Goal: Register for event/course

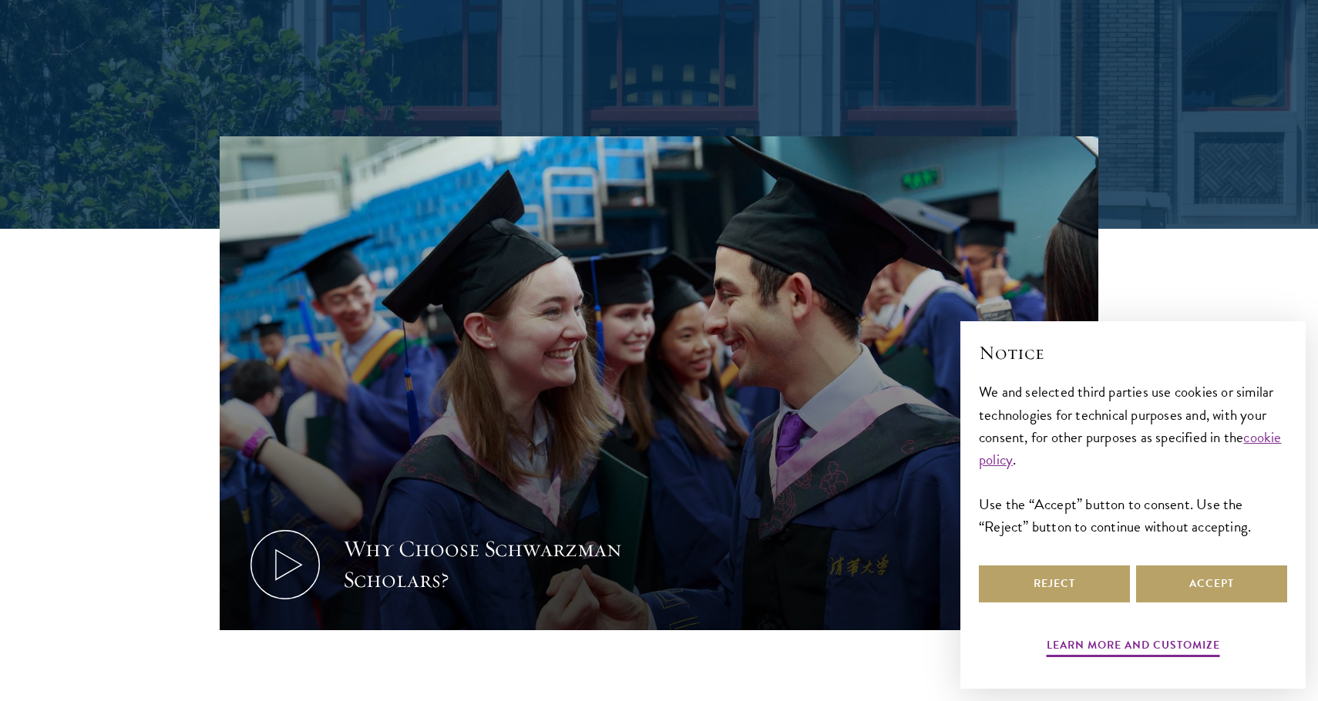
scroll to position [609, 0]
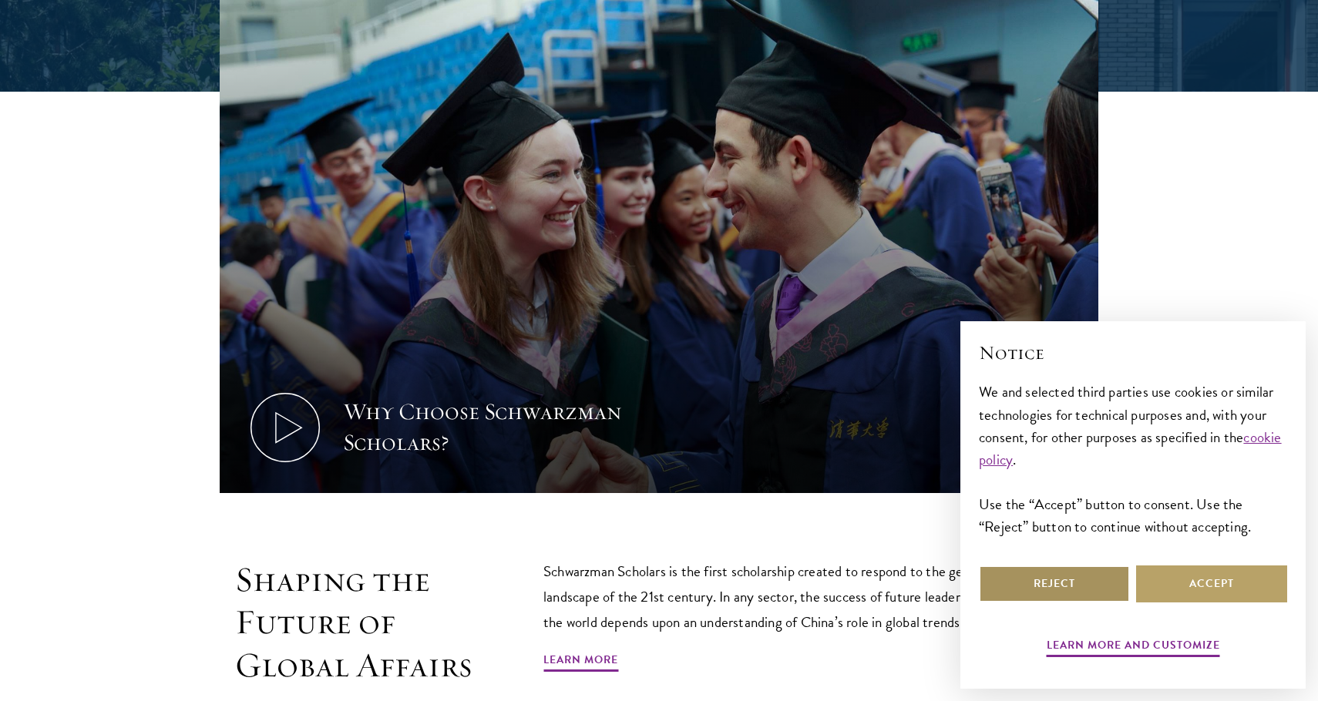
click at [1019, 580] on button "Reject" at bounding box center [1054, 584] width 151 height 37
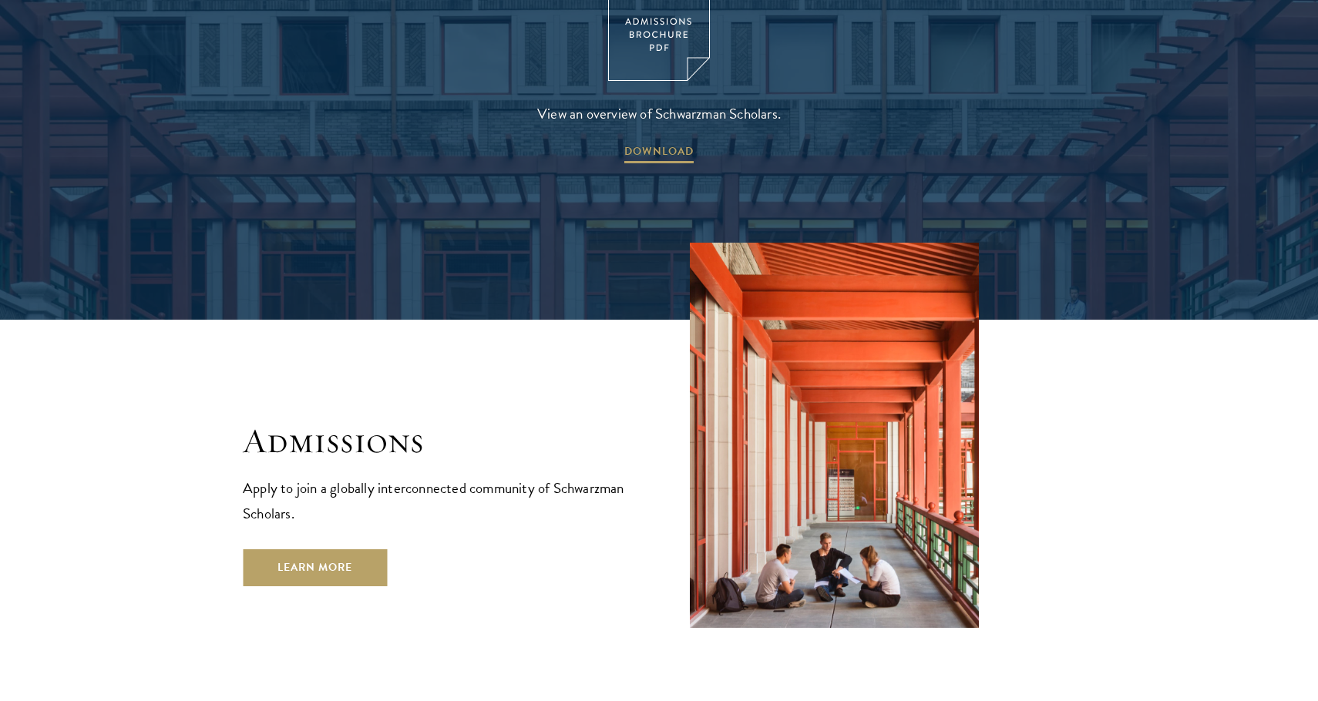
scroll to position [2588, 0]
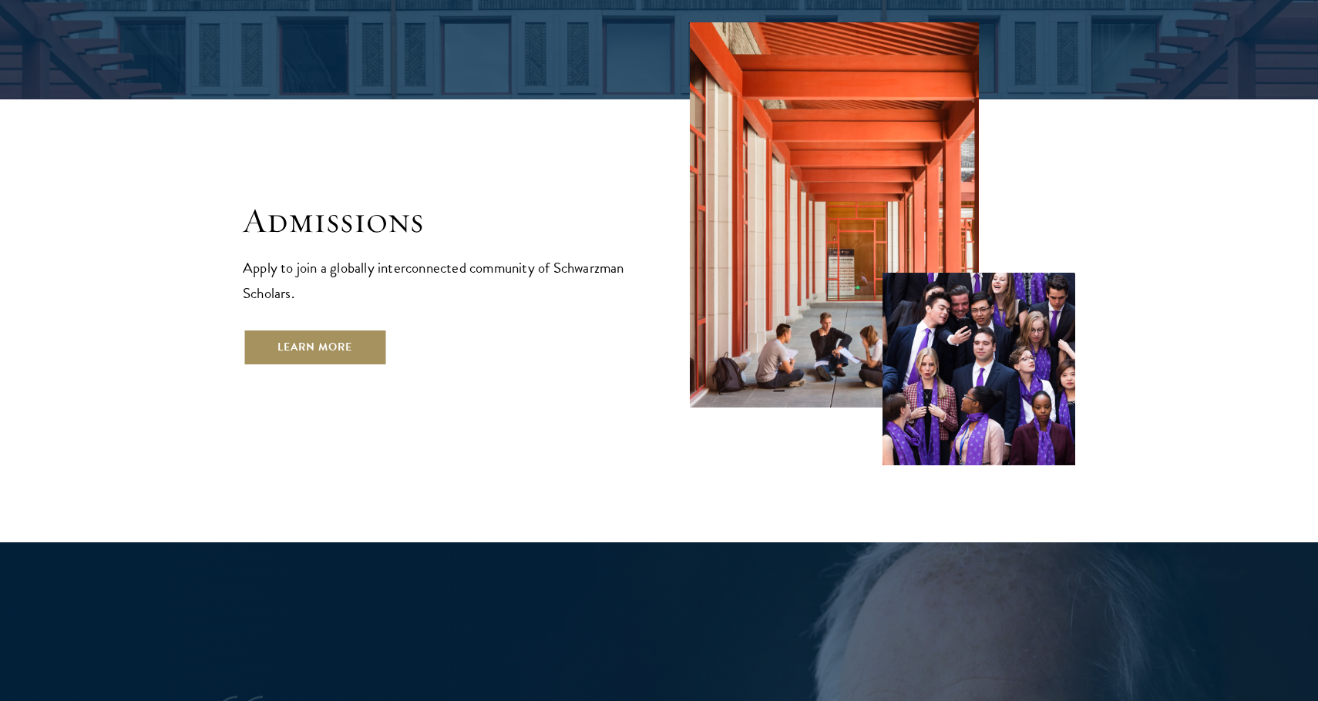
click at [313, 329] on link "Learn More" at bounding box center [315, 347] width 144 height 37
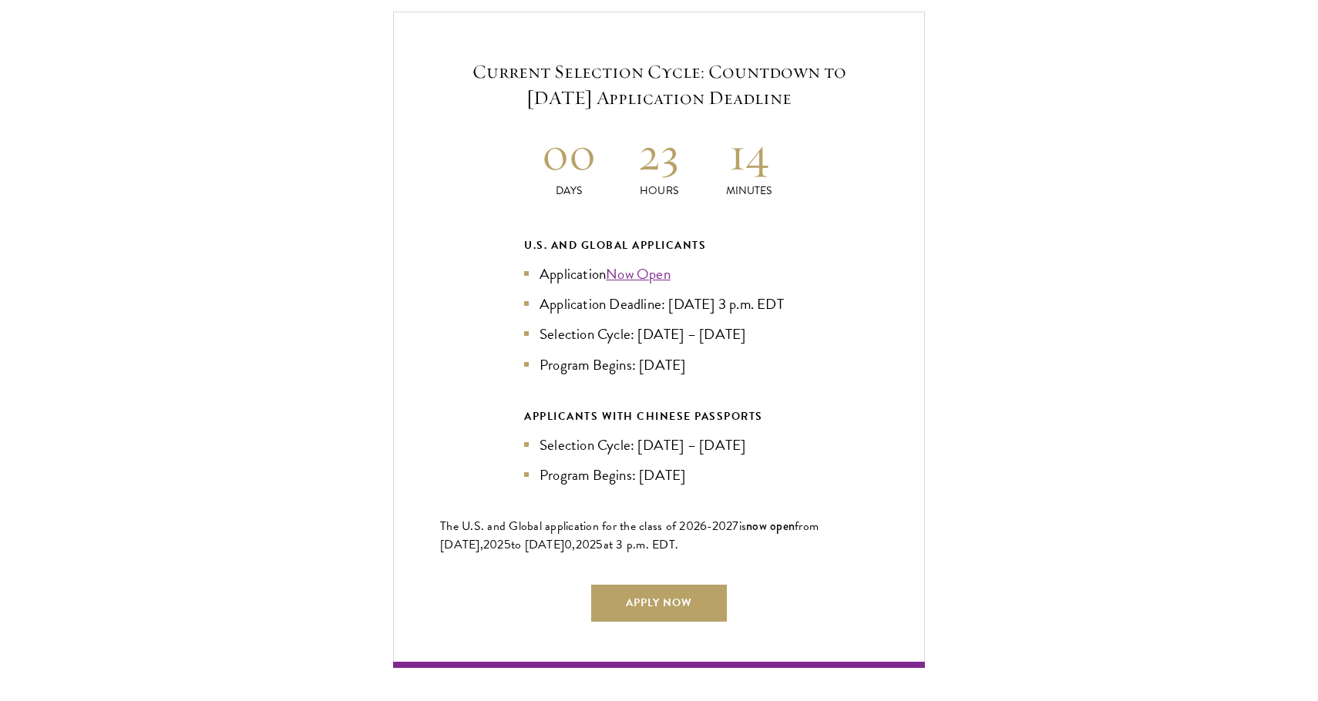
scroll to position [3339, 0]
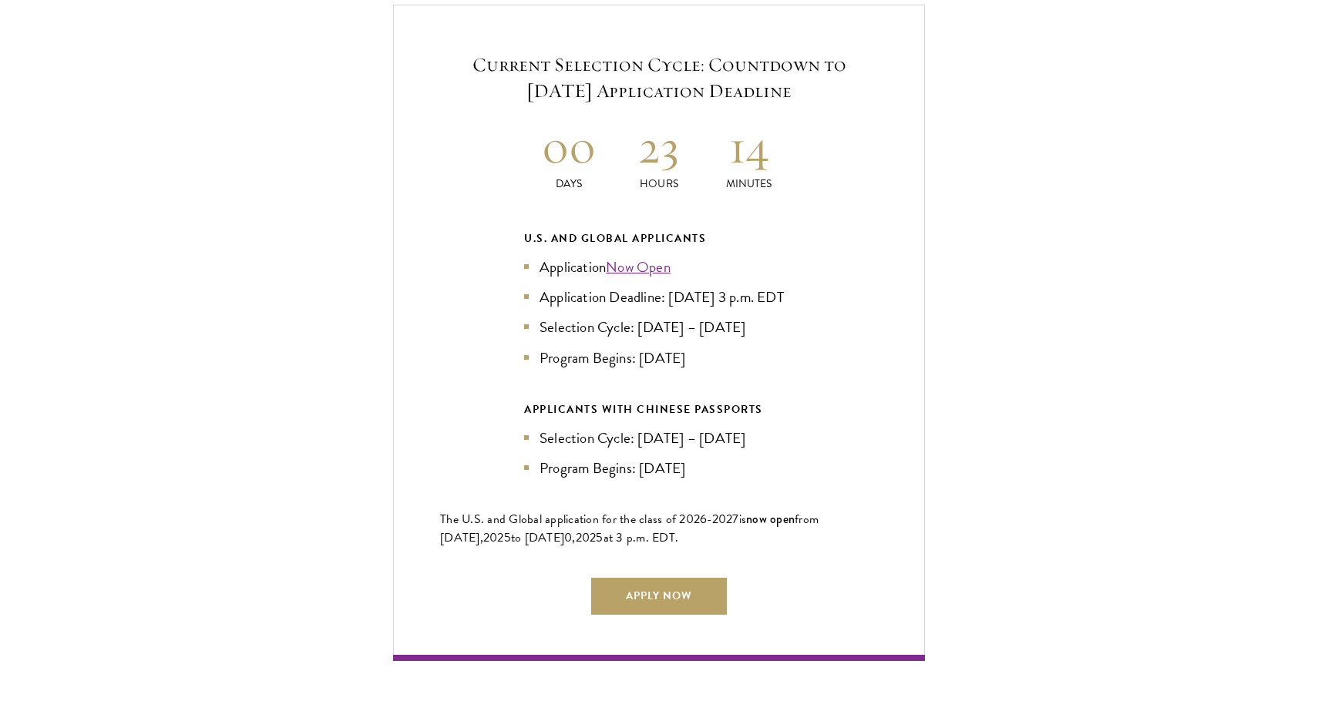
click at [650, 256] on link "Now Open" at bounding box center [638, 267] width 65 height 22
click at [652, 256] on link "Now Open" at bounding box center [638, 267] width 65 height 22
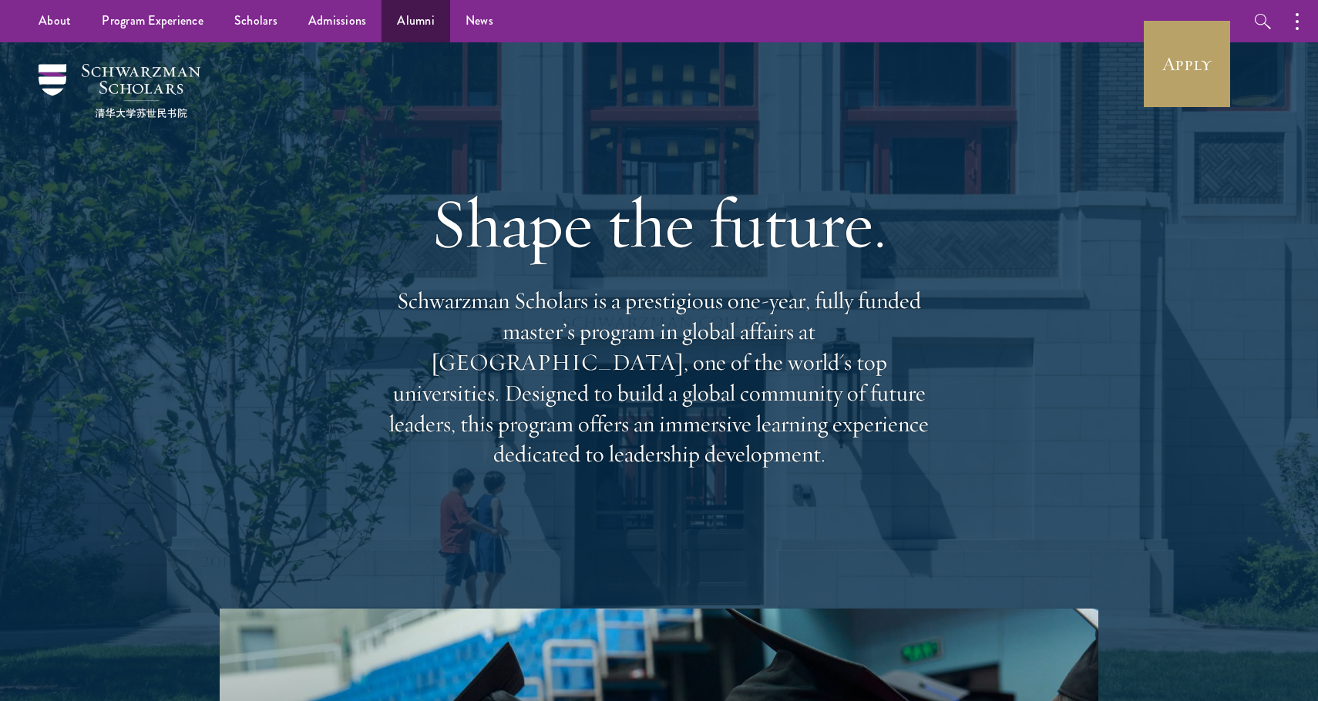
click at [400, 18] on link "Alumni" at bounding box center [415, 21] width 69 height 42
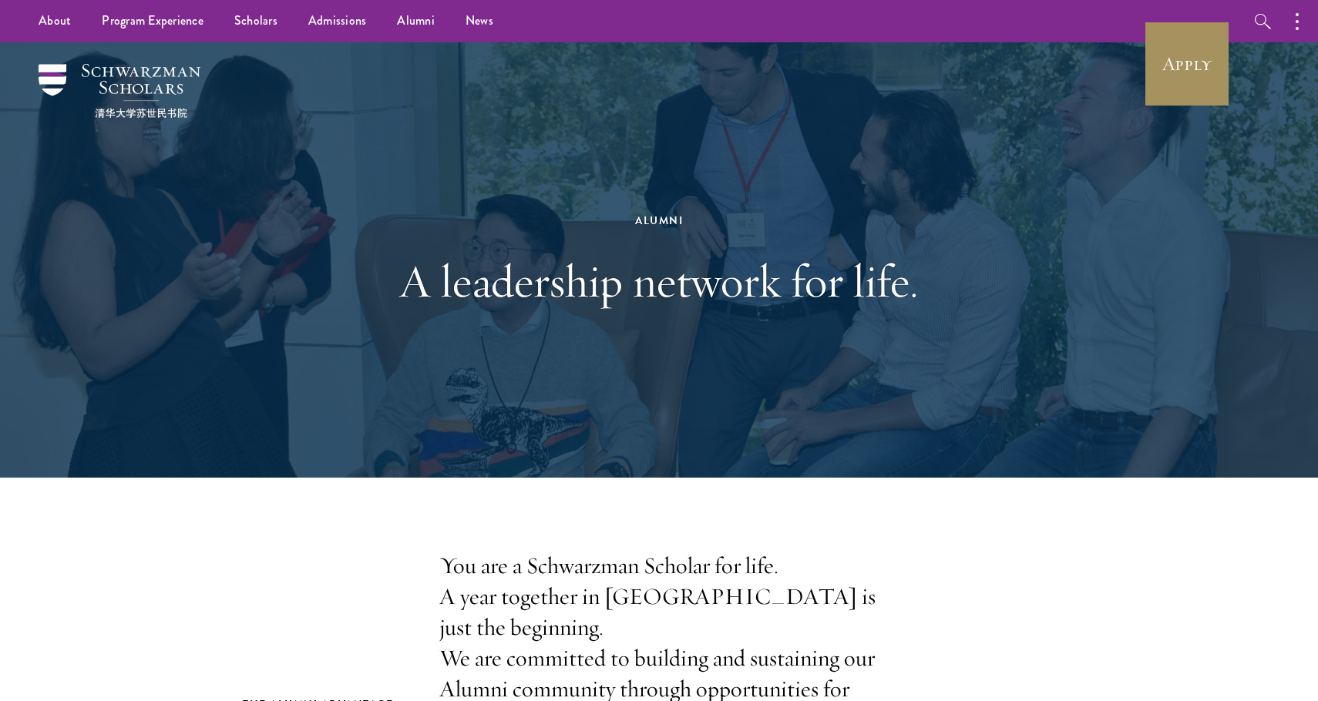
click at [1163, 55] on link "Apply" at bounding box center [1186, 64] width 86 height 86
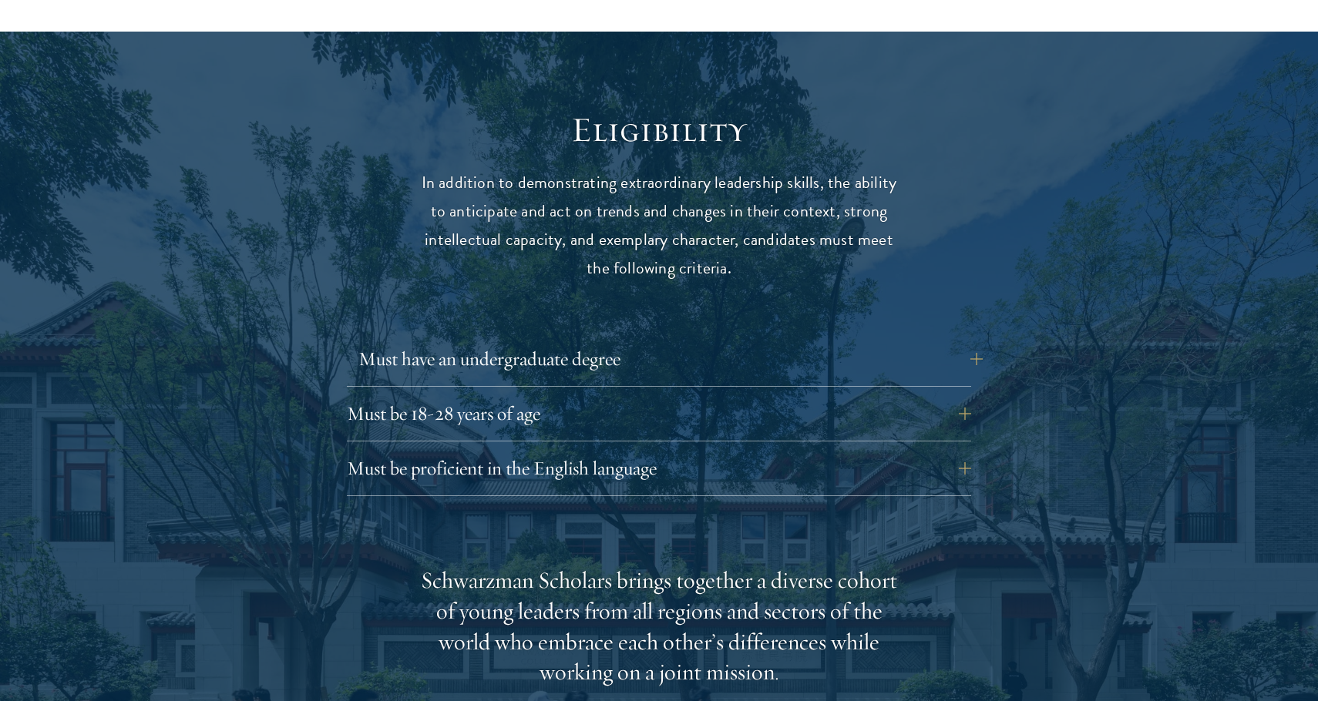
scroll to position [1949, 0]
click at [630, 341] on button "Must have an undergraduate degree" at bounding box center [670, 359] width 624 height 37
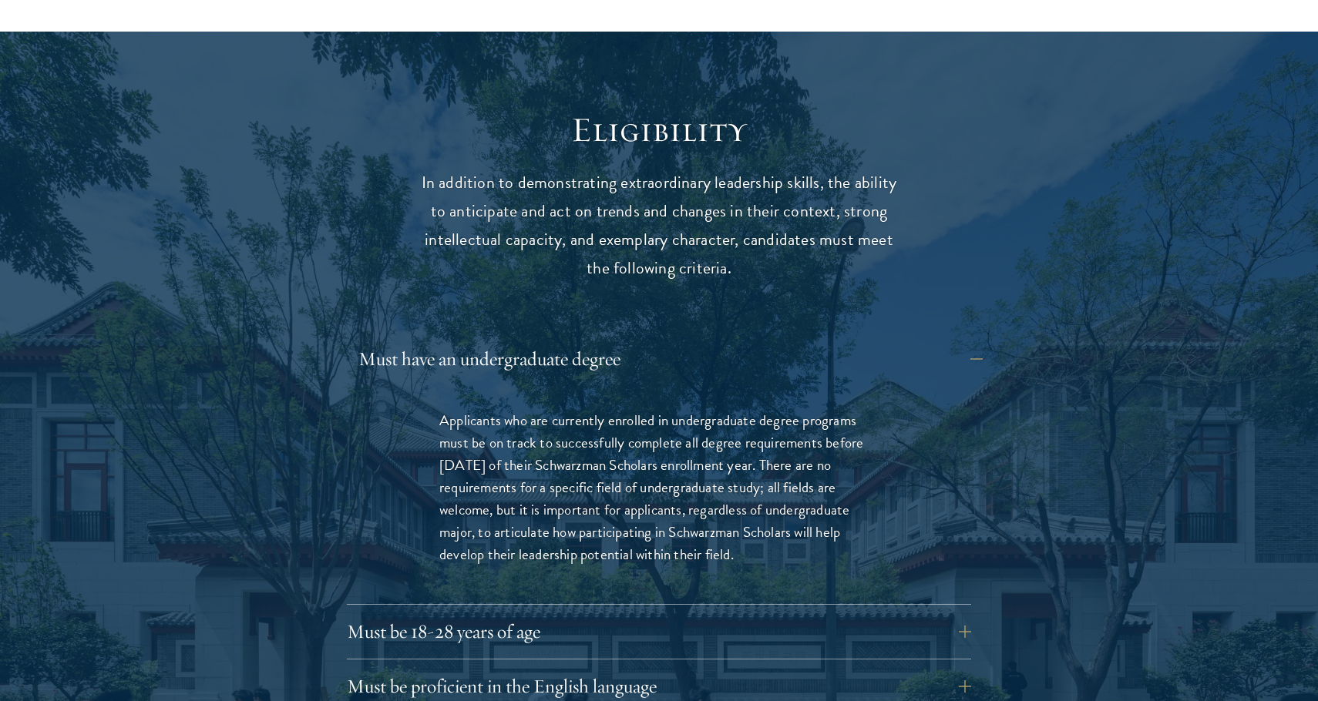
click at [630, 341] on button "Must have an undergraduate degree" at bounding box center [670, 359] width 624 height 37
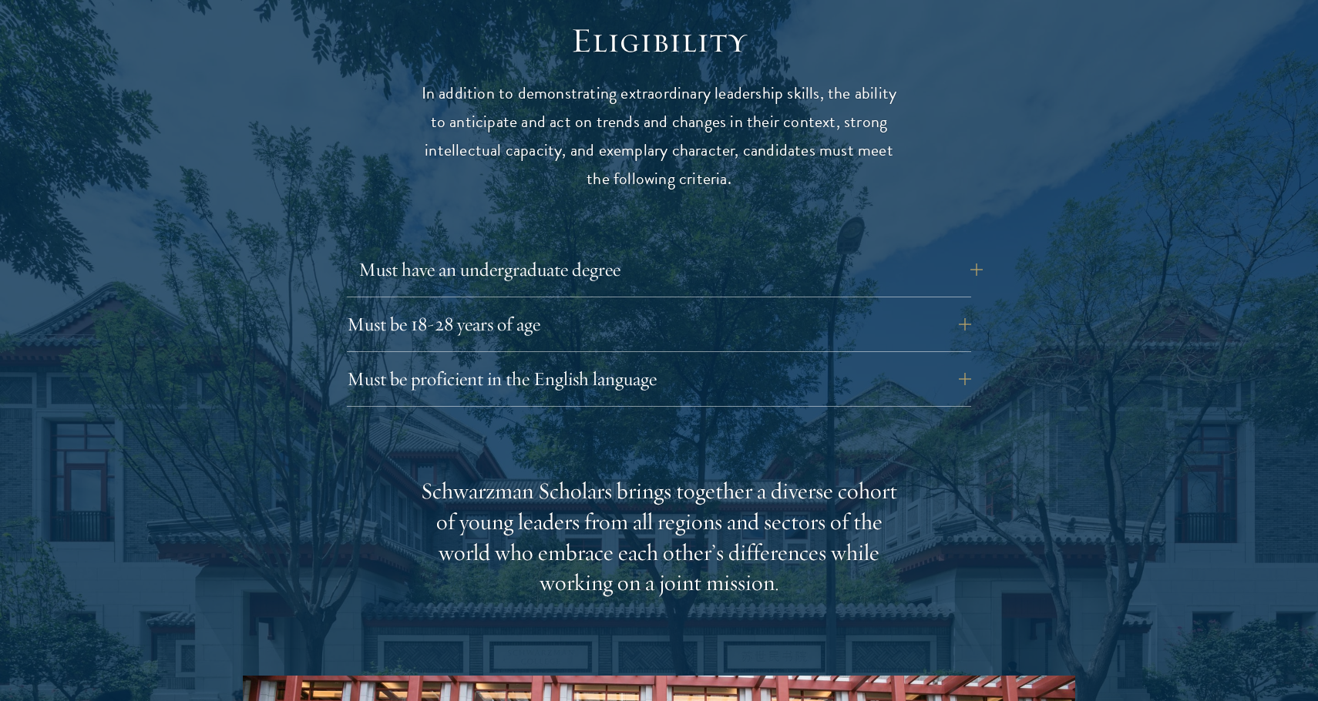
scroll to position [2053, 0]
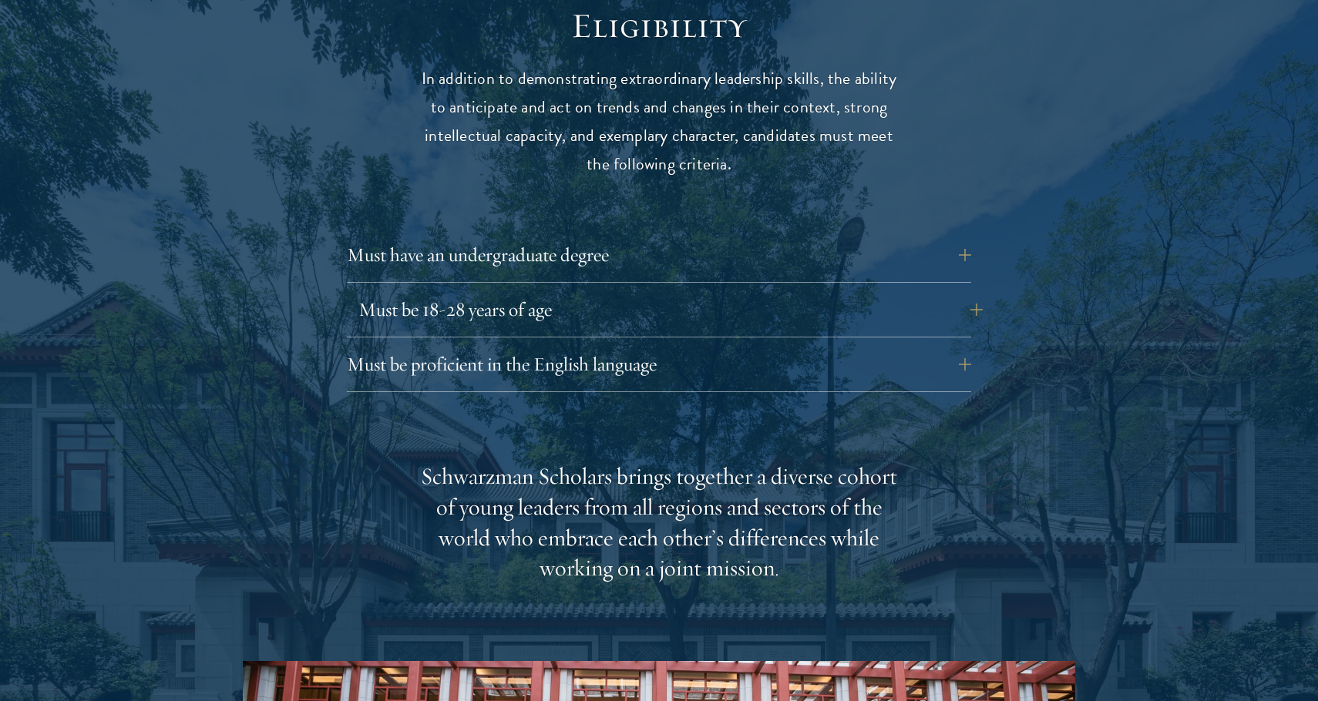
click at [618, 291] on button "Must be 18-28 years of age" at bounding box center [670, 309] width 624 height 37
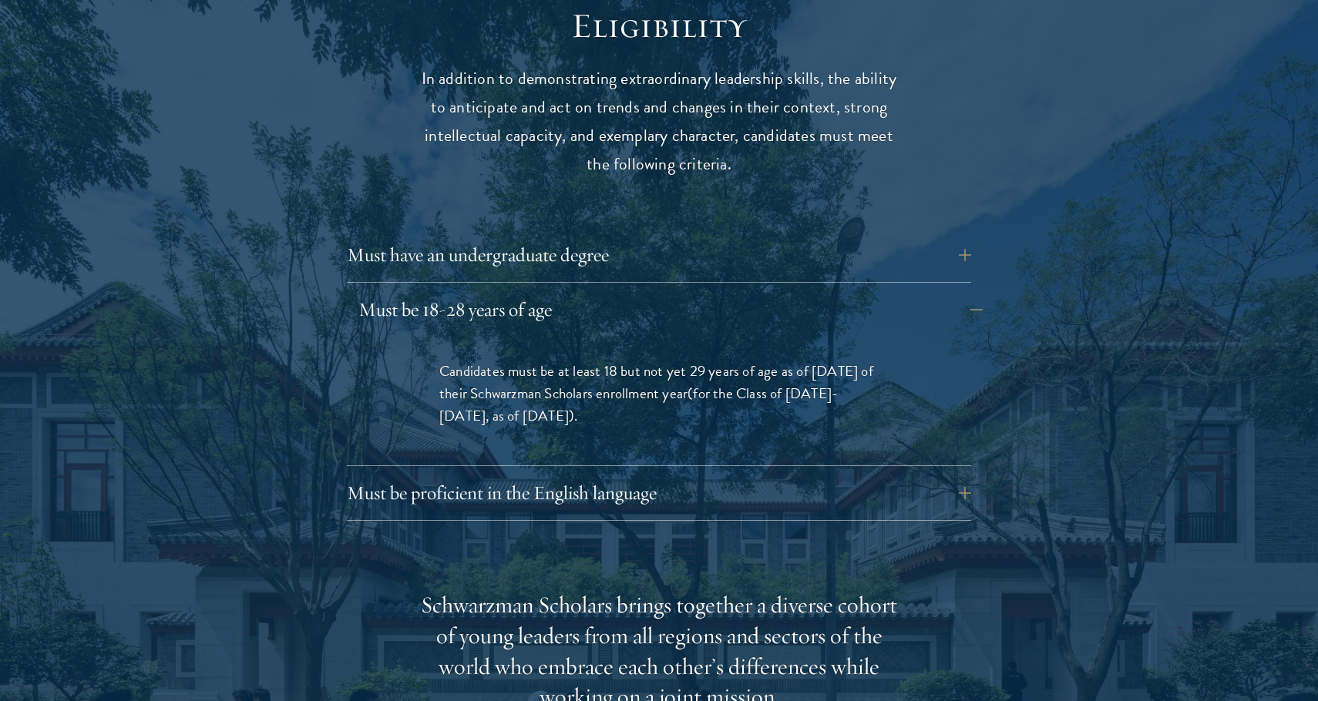
click at [618, 291] on button "Must be 18-28 years of age" at bounding box center [670, 309] width 624 height 37
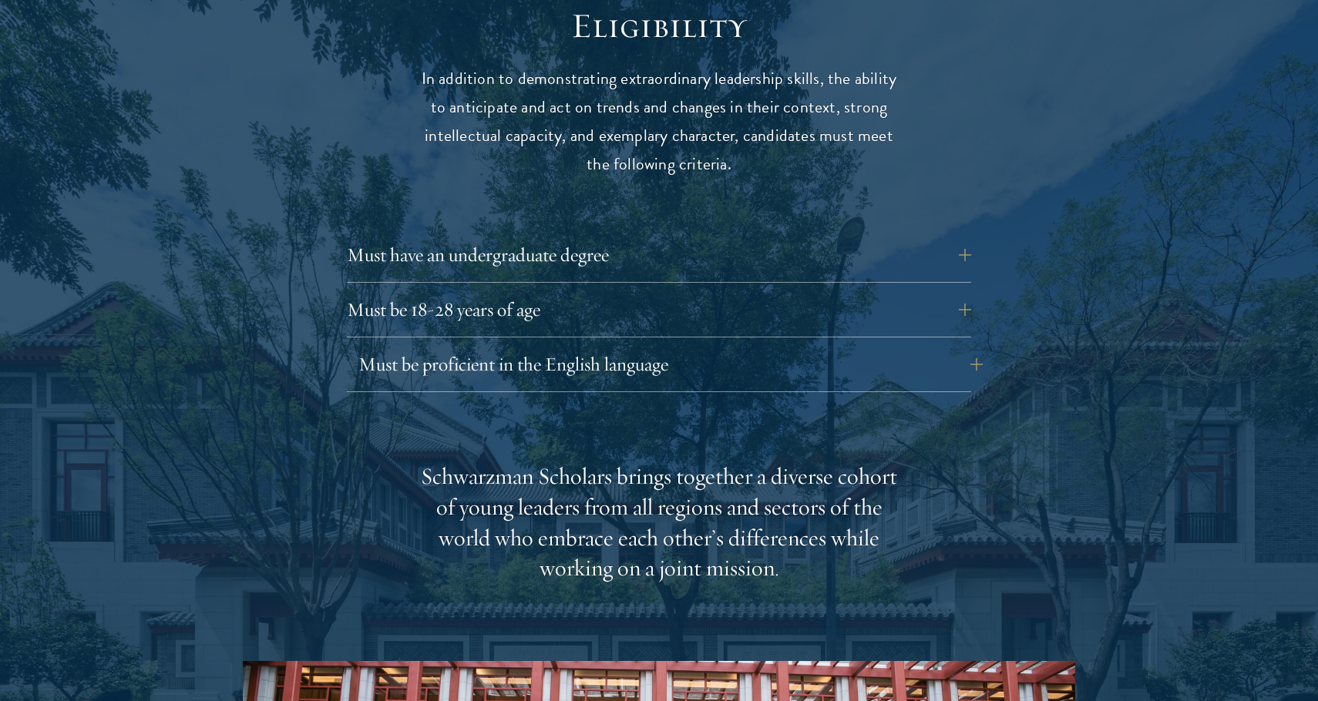
click at [636, 346] on button "Must be proficient in the English language" at bounding box center [670, 364] width 624 height 37
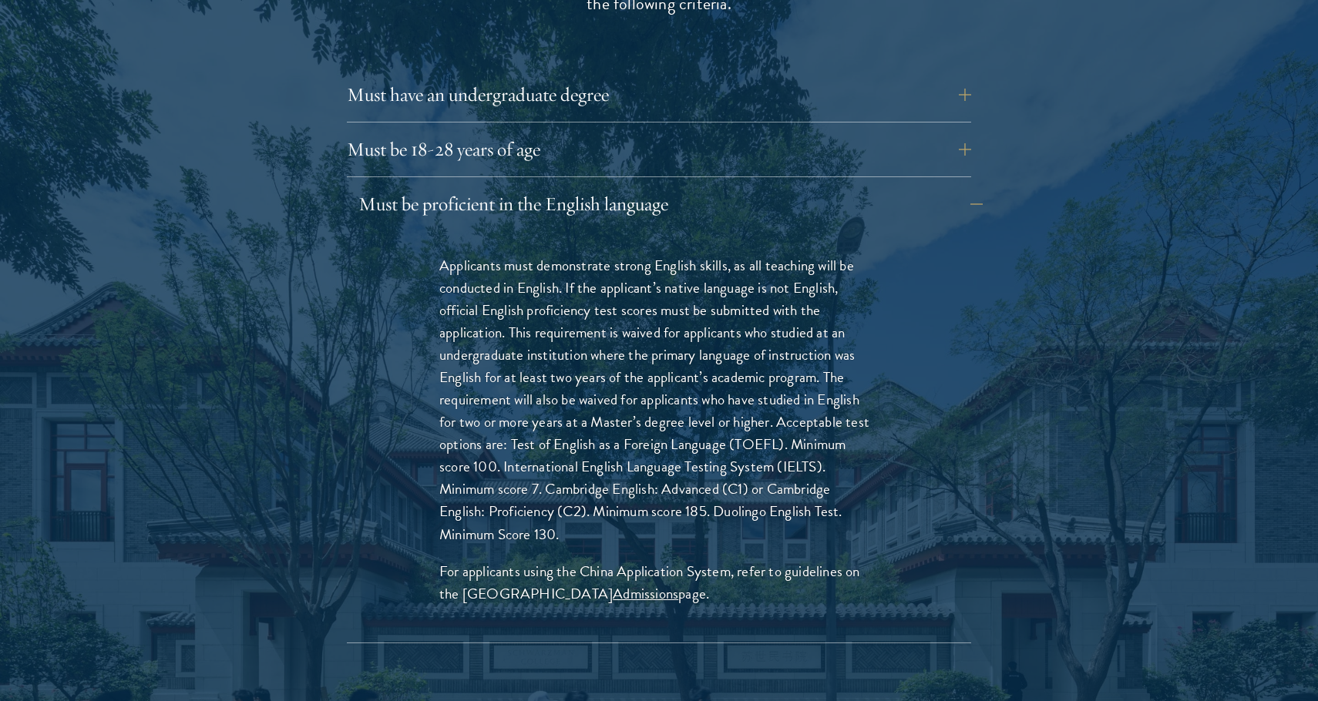
scroll to position [2255, 0]
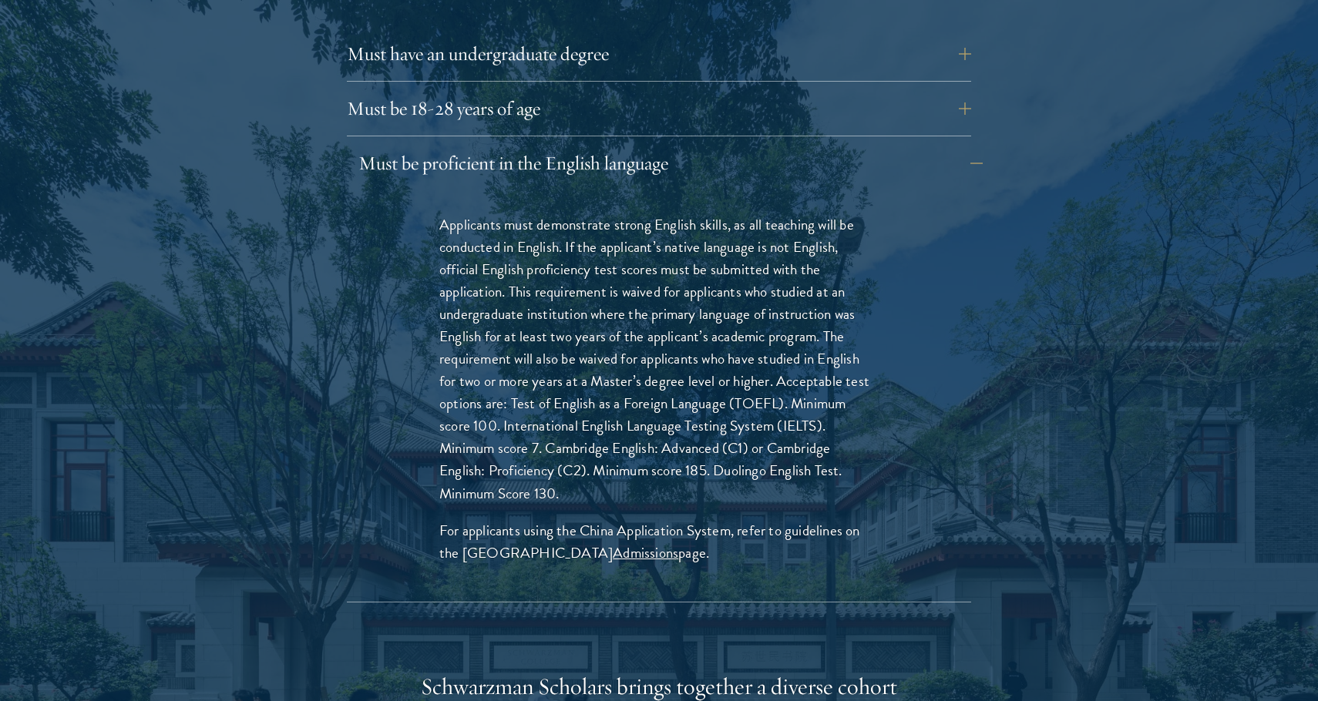
click at [645, 145] on button "Must be proficient in the English language" at bounding box center [670, 163] width 624 height 37
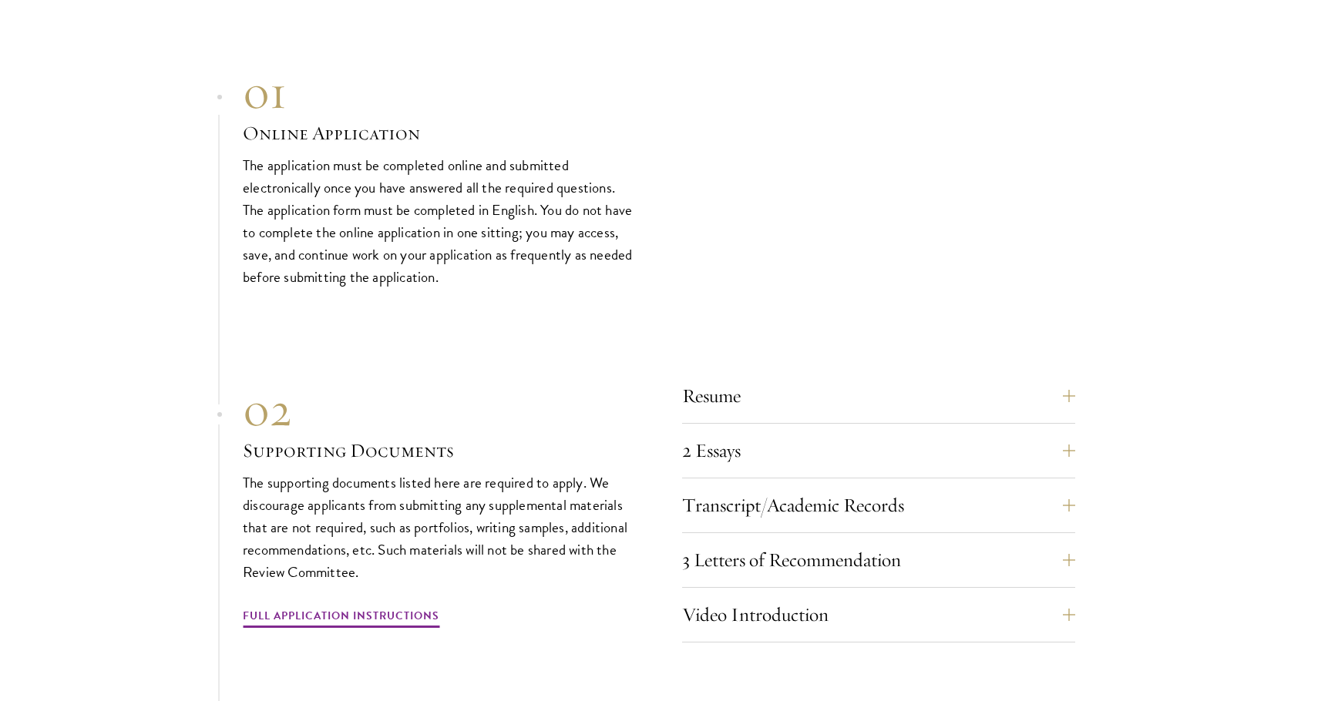
scroll to position [4832, 0]
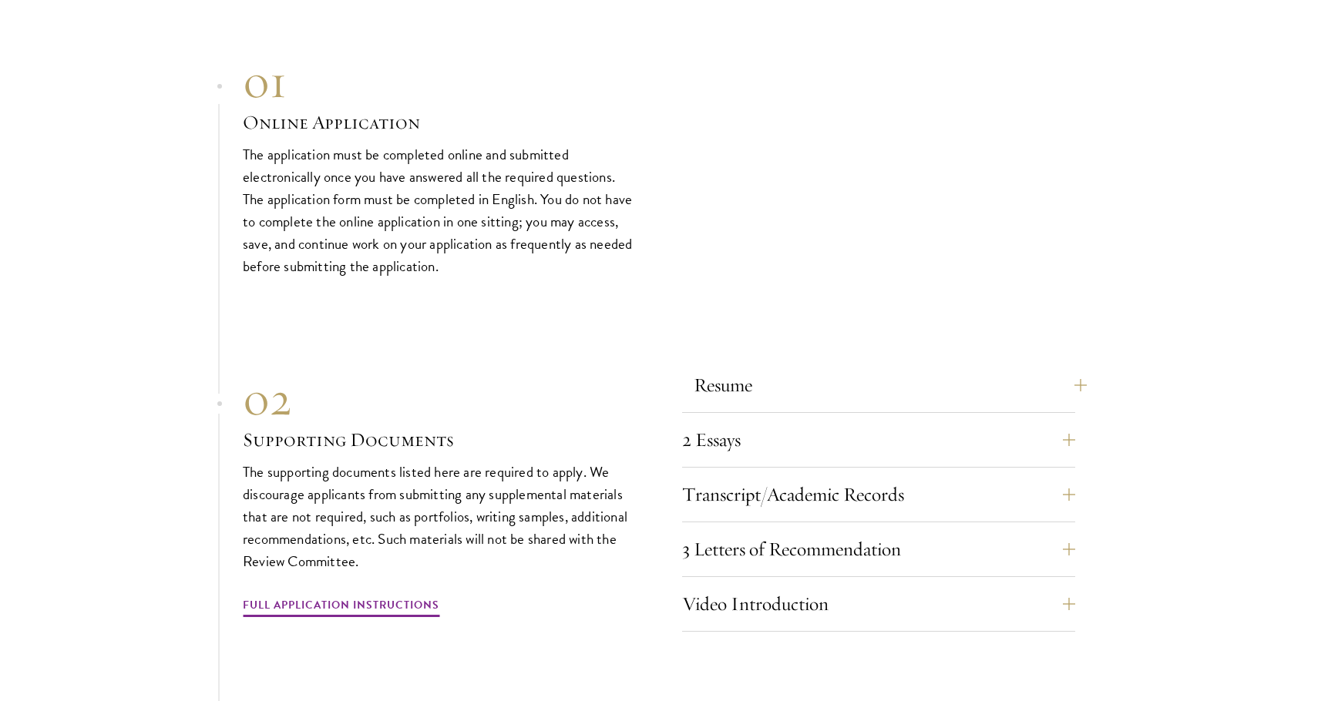
click at [771, 367] on button "Resume" at bounding box center [889, 385] width 393 height 37
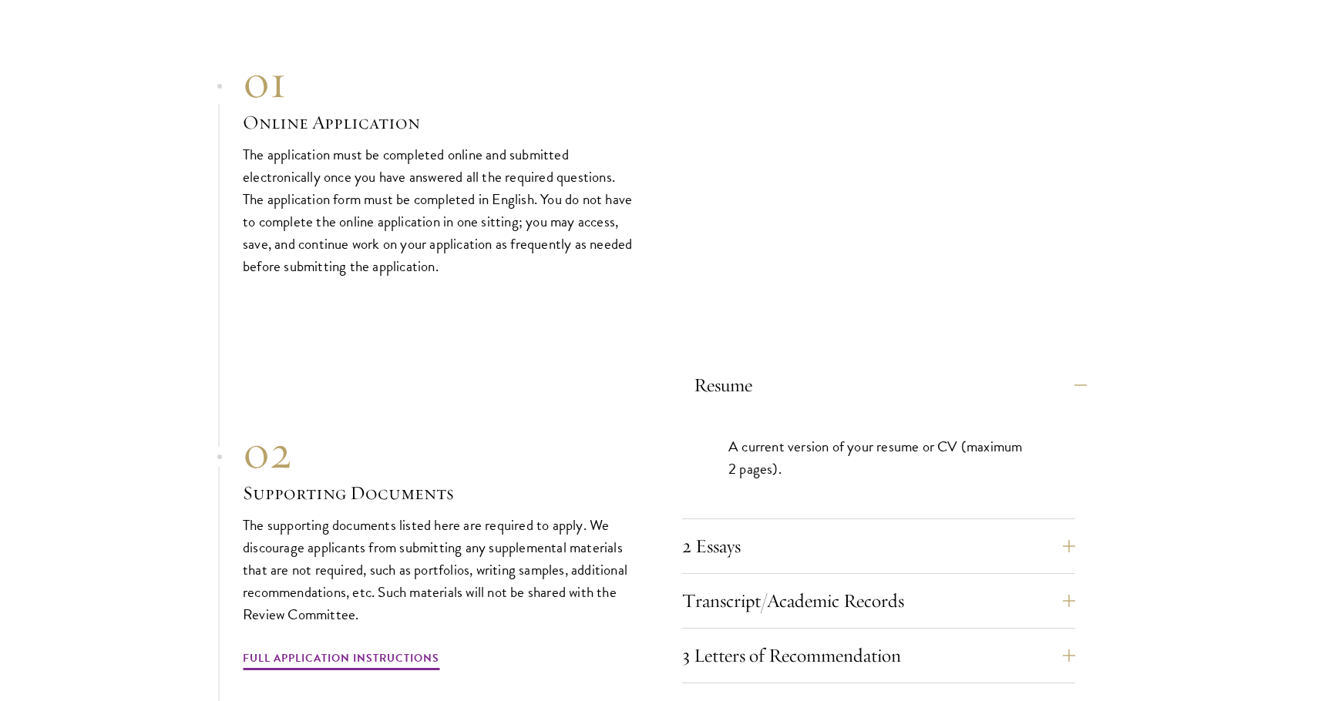
click at [771, 367] on button "Resume" at bounding box center [889, 385] width 393 height 37
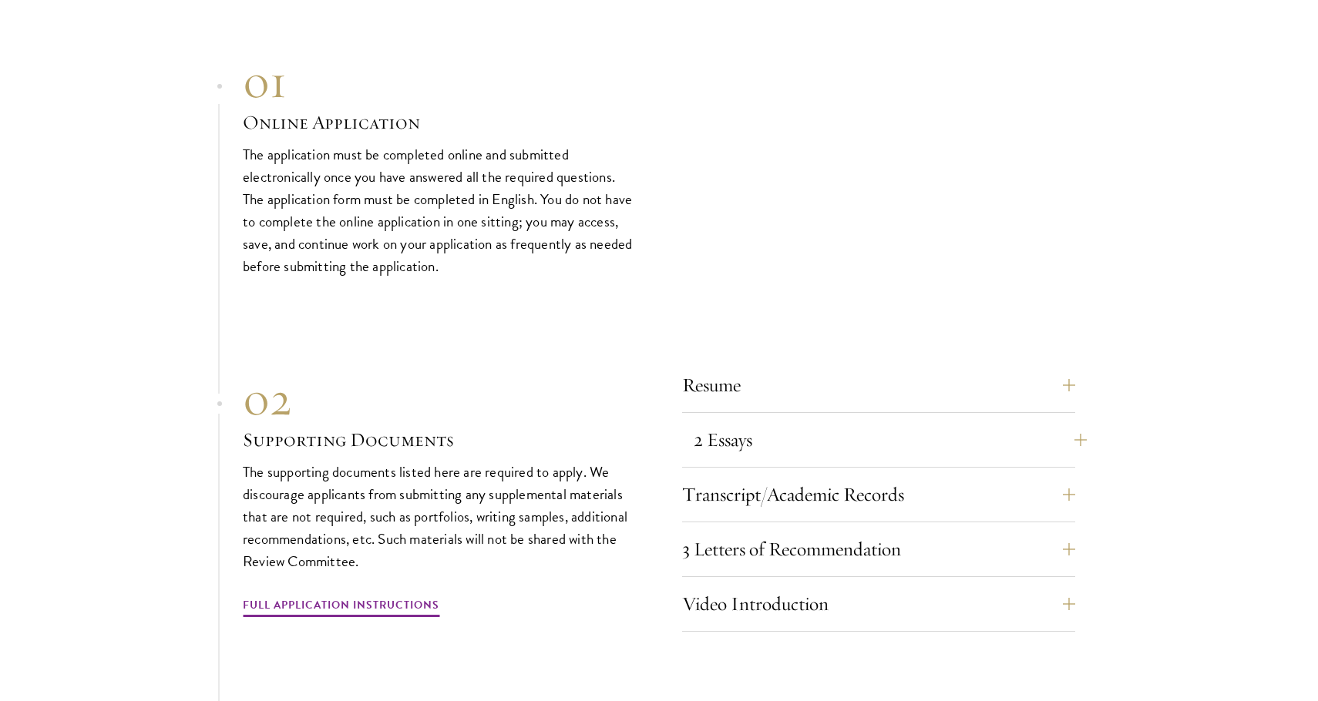
click at [769, 421] on button "2 Essays" at bounding box center [889, 439] width 393 height 37
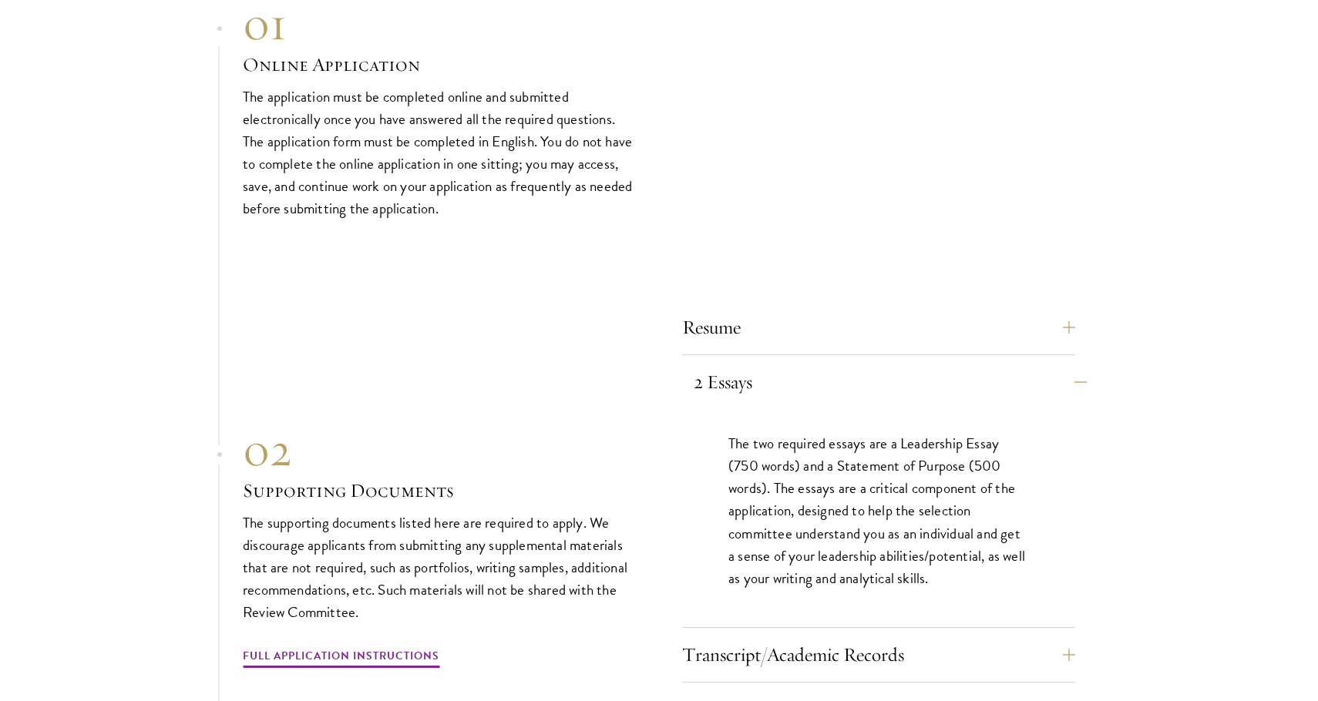
scroll to position [4891, 0]
click at [774, 362] on button "2 Essays" at bounding box center [889, 380] width 393 height 37
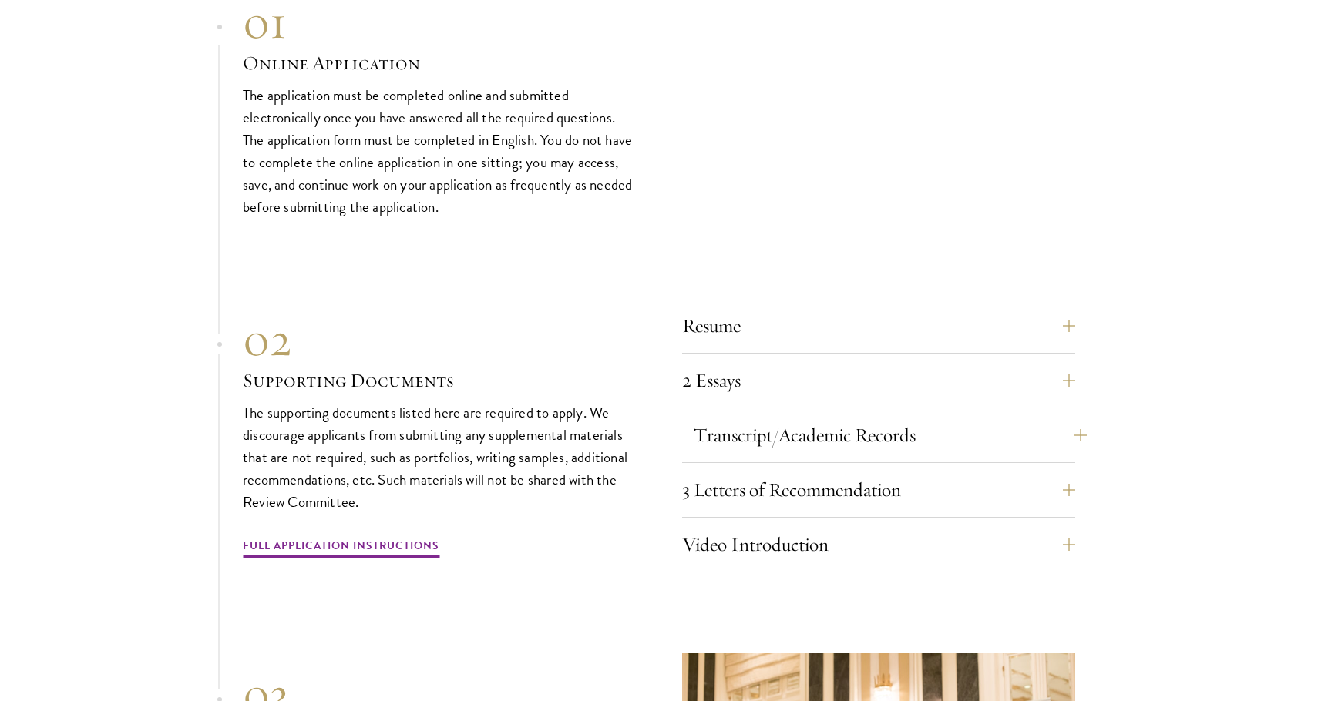
click at [762, 417] on button "Transcript/Academic Records" at bounding box center [889, 435] width 393 height 37
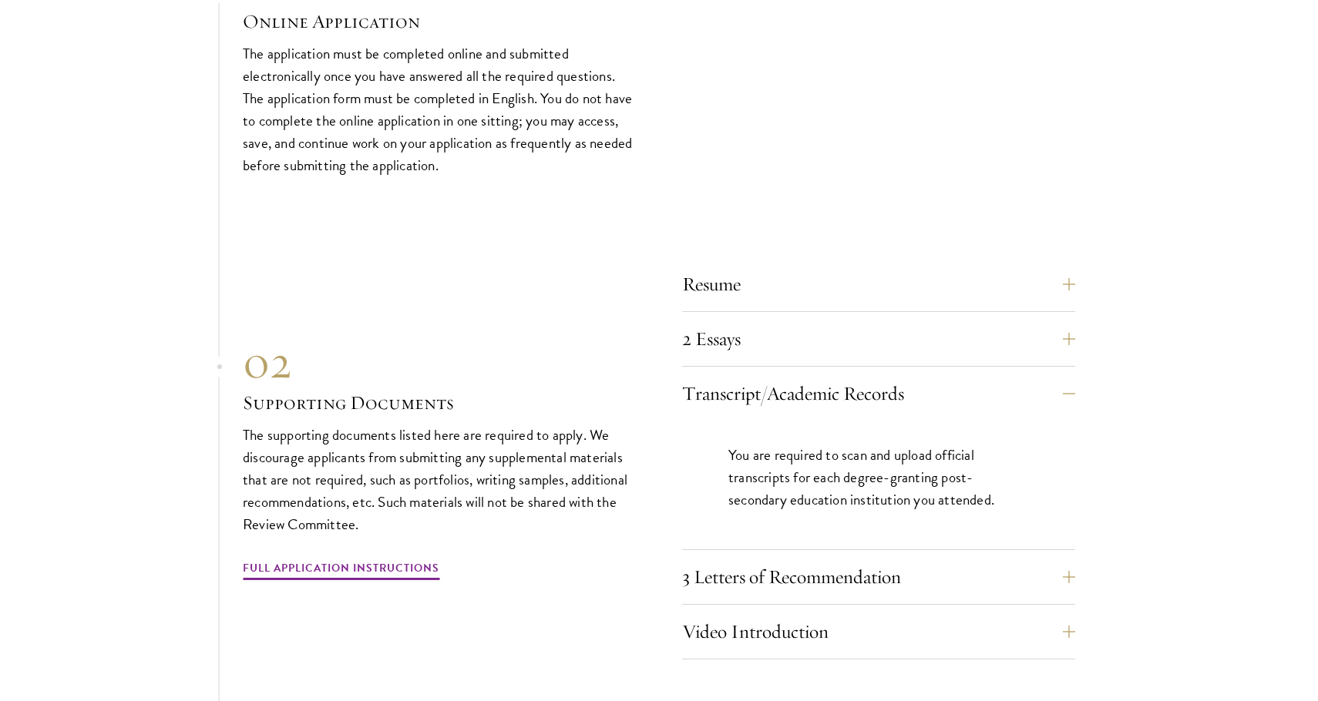
scroll to position [4941, 0]
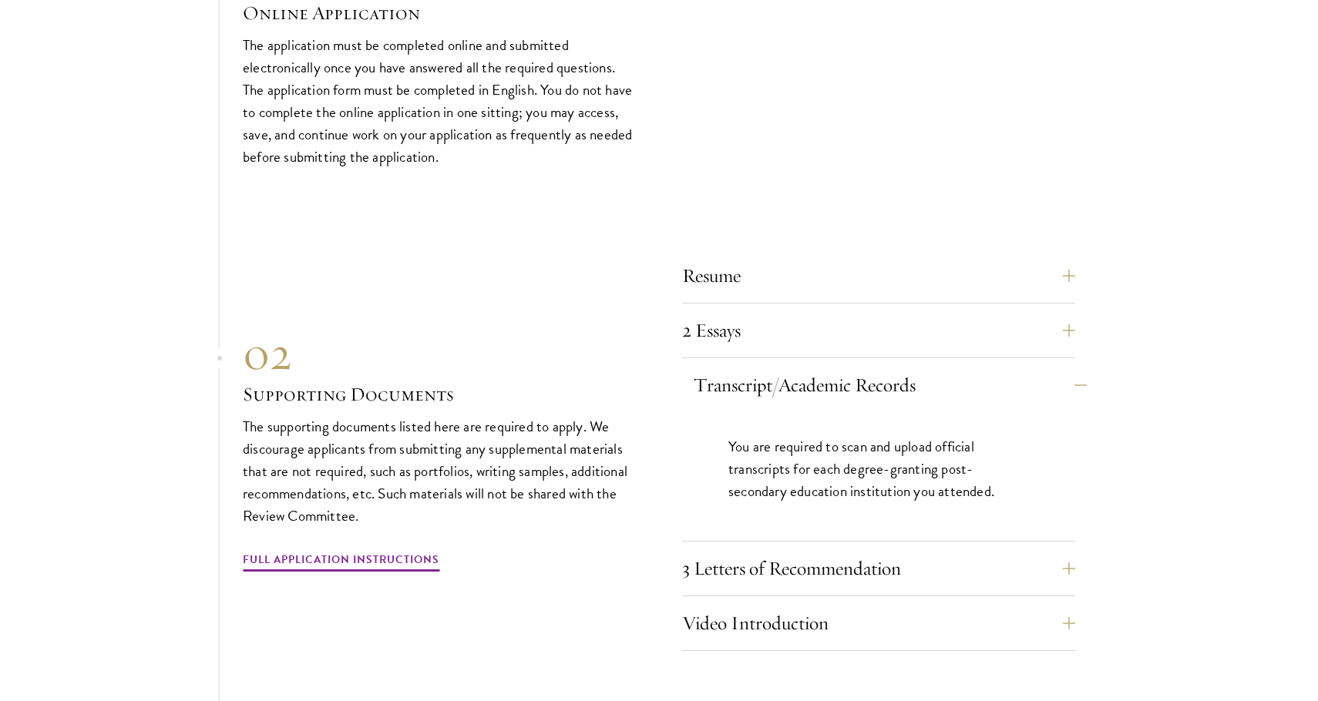
click at [764, 367] on button "Transcript/Academic Records" at bounding box center [889, 385] width 393 height 37
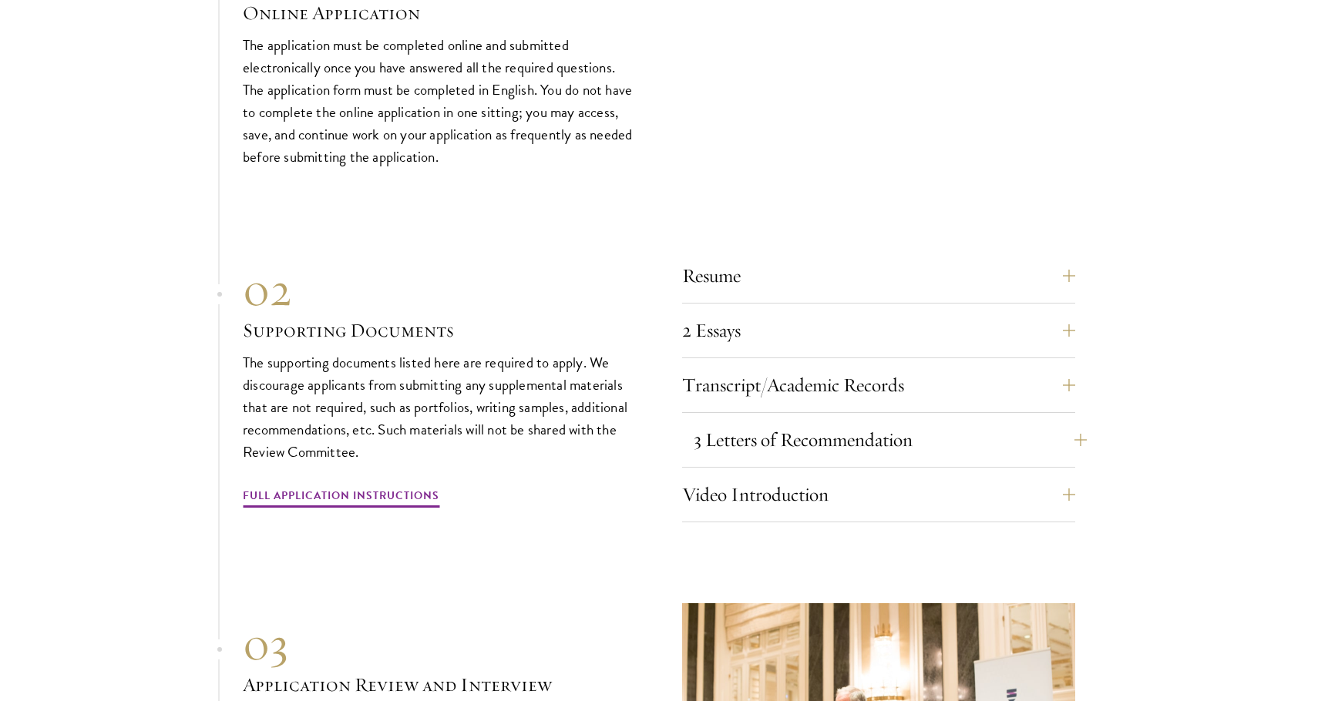
click at [755, 421] on button "3 Letters of Recommendation" at bounding box center [889, 439] width 393 height 37
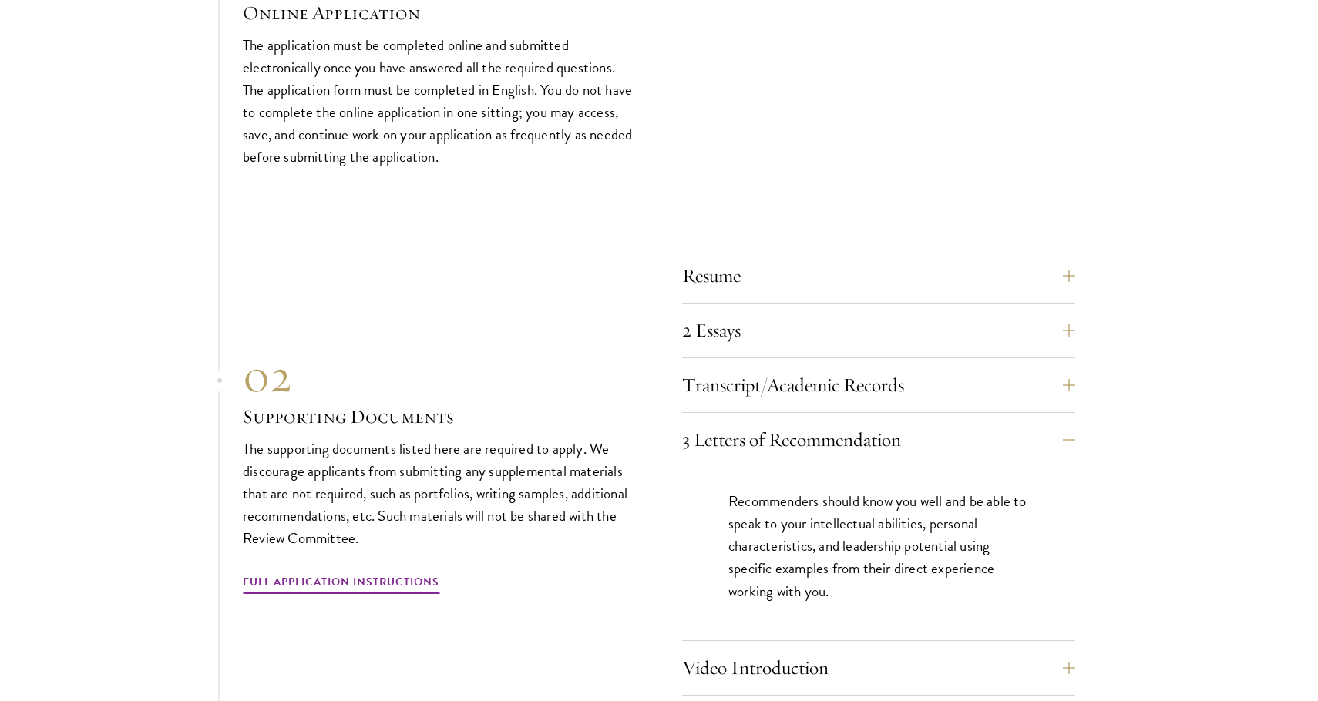
scroll to position [5072, 0]
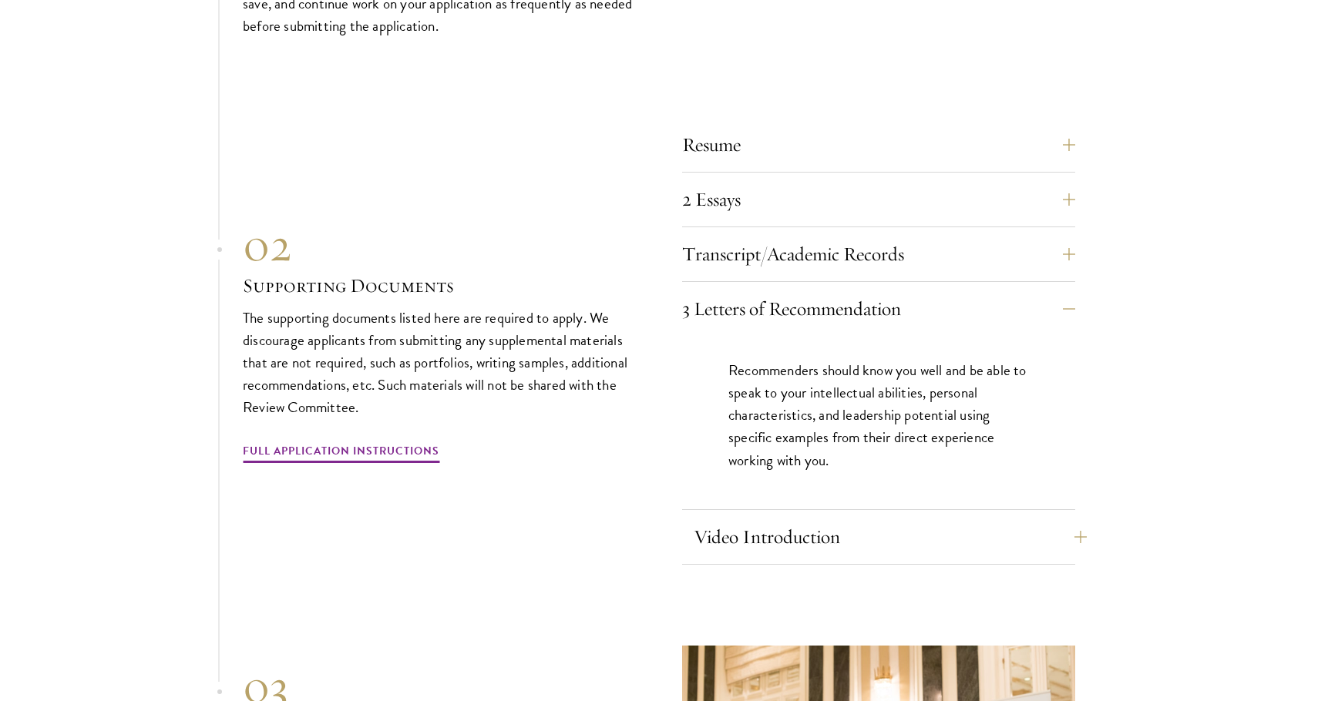
click at [800, 519] on button "Video Introduction" at bounding box center [889, 537] width 393 height 37
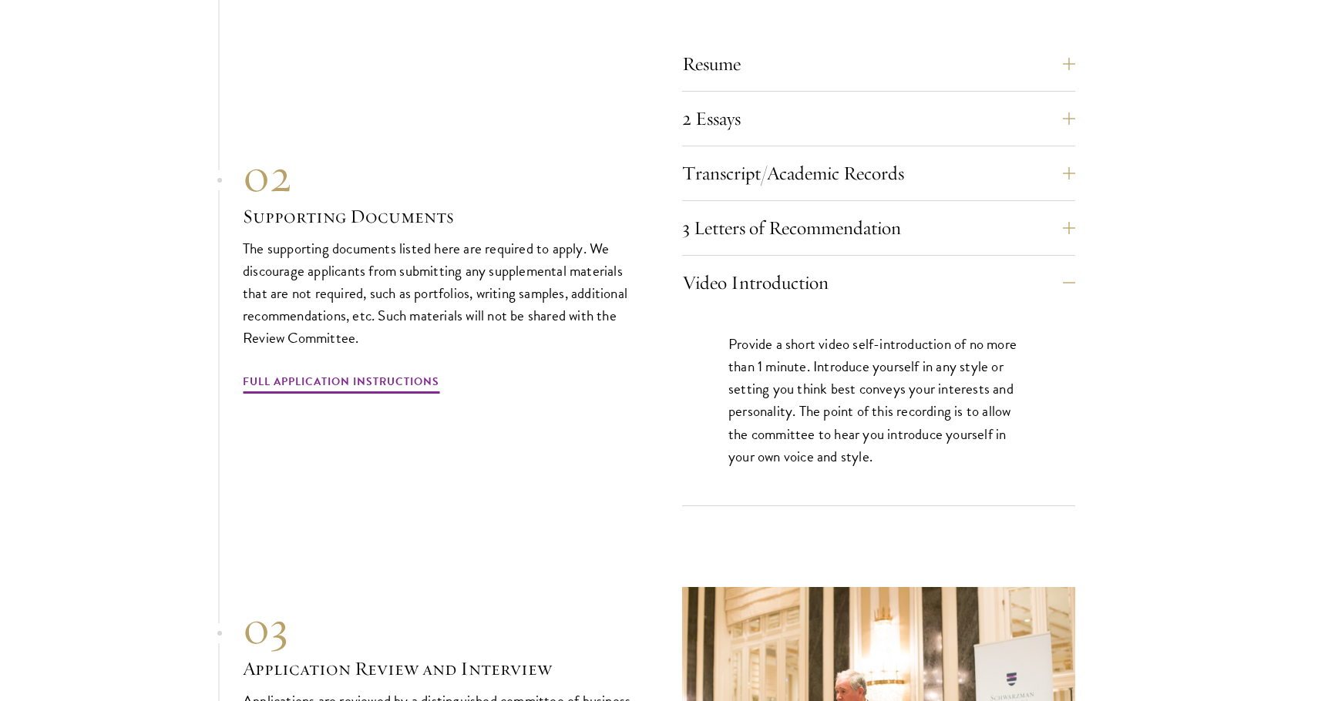
scroll to position [5266, 0]
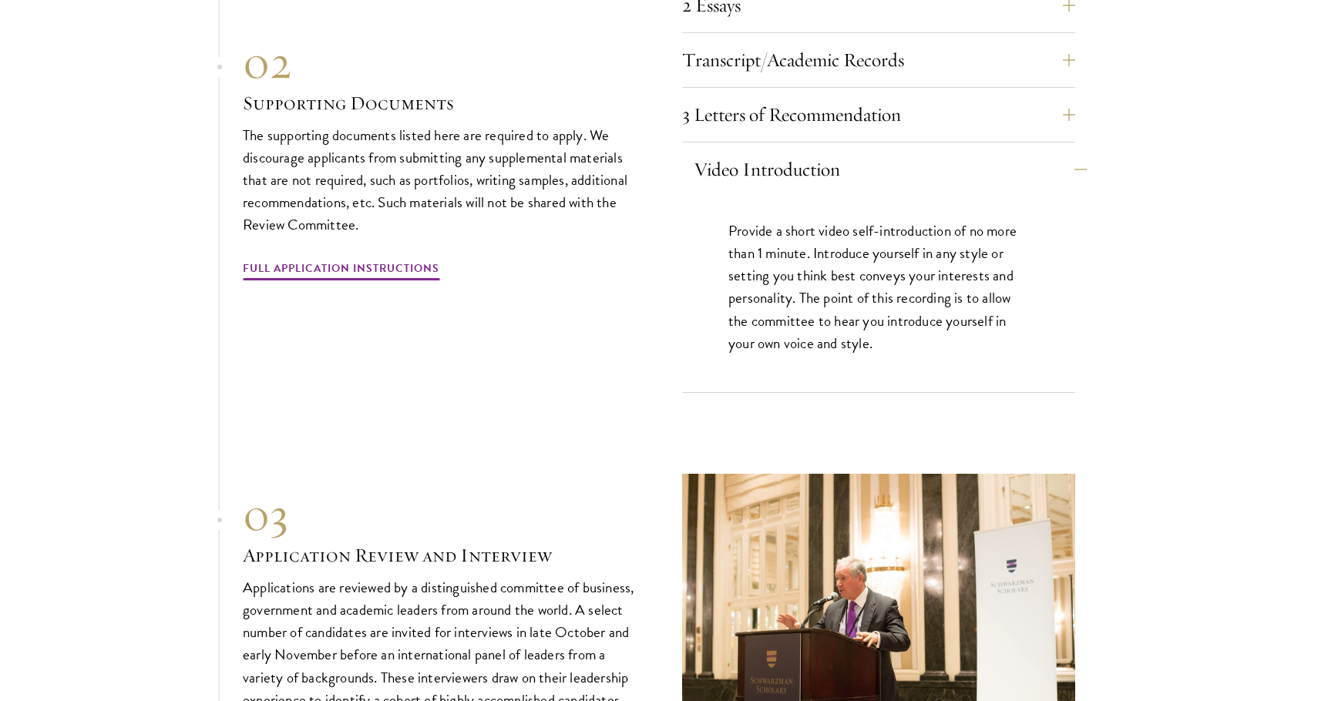
click at [831, 151] on button "Video Introduction" at bounding box center [889, 169] width 393 height 37
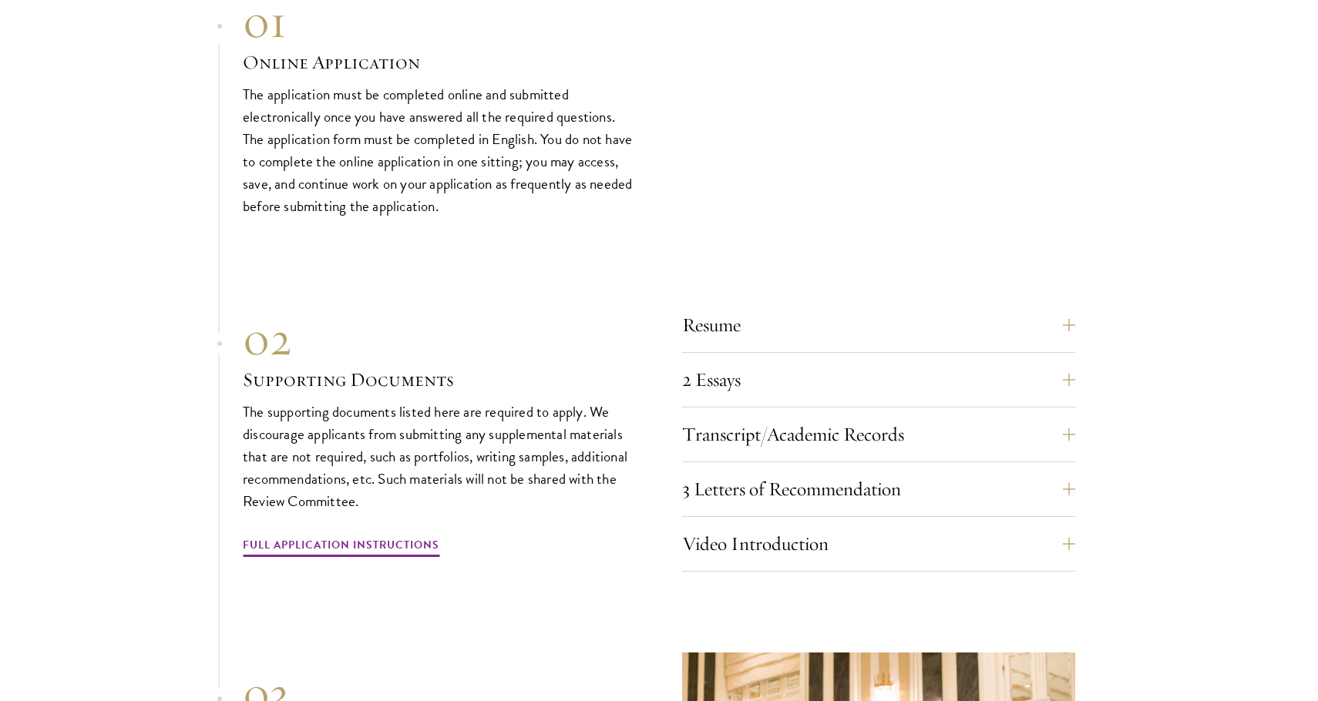
scroll to position [4948, 0]
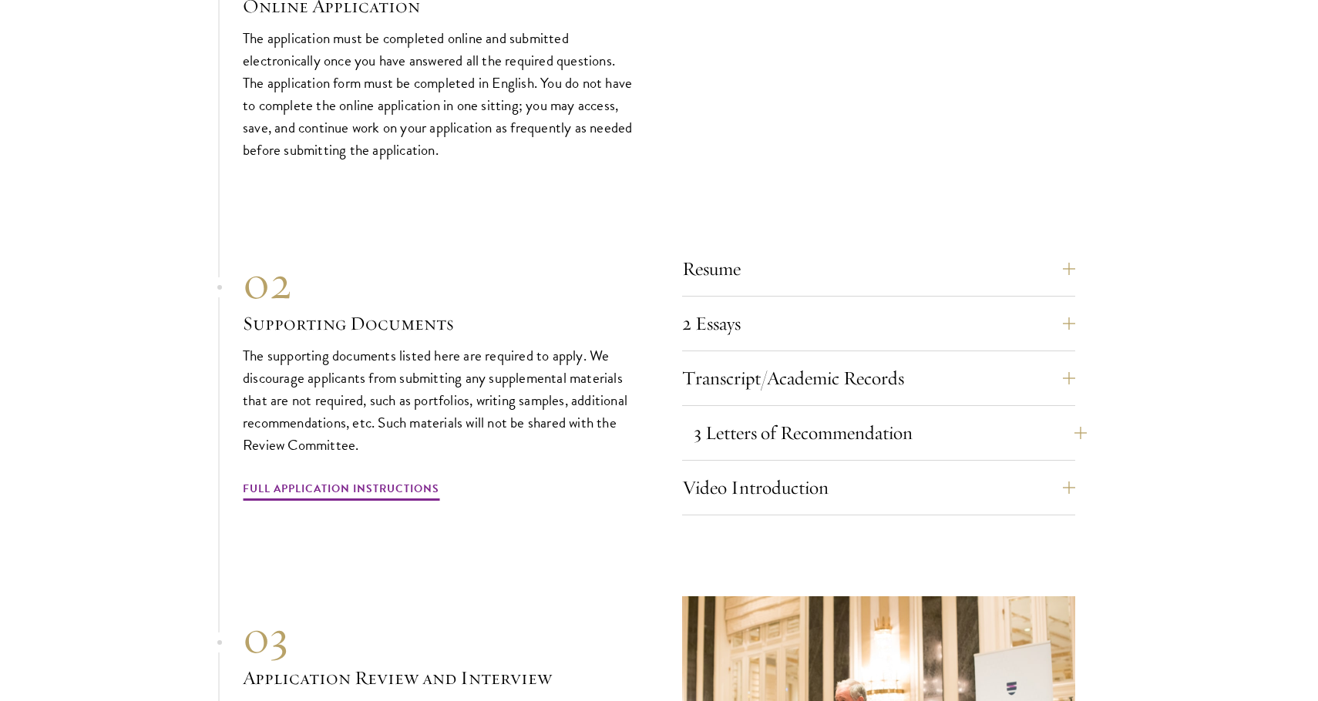
click at [770, 415] on button "3 Letters of Recommendation" at bounding box center [889, 433] width 393 height 37
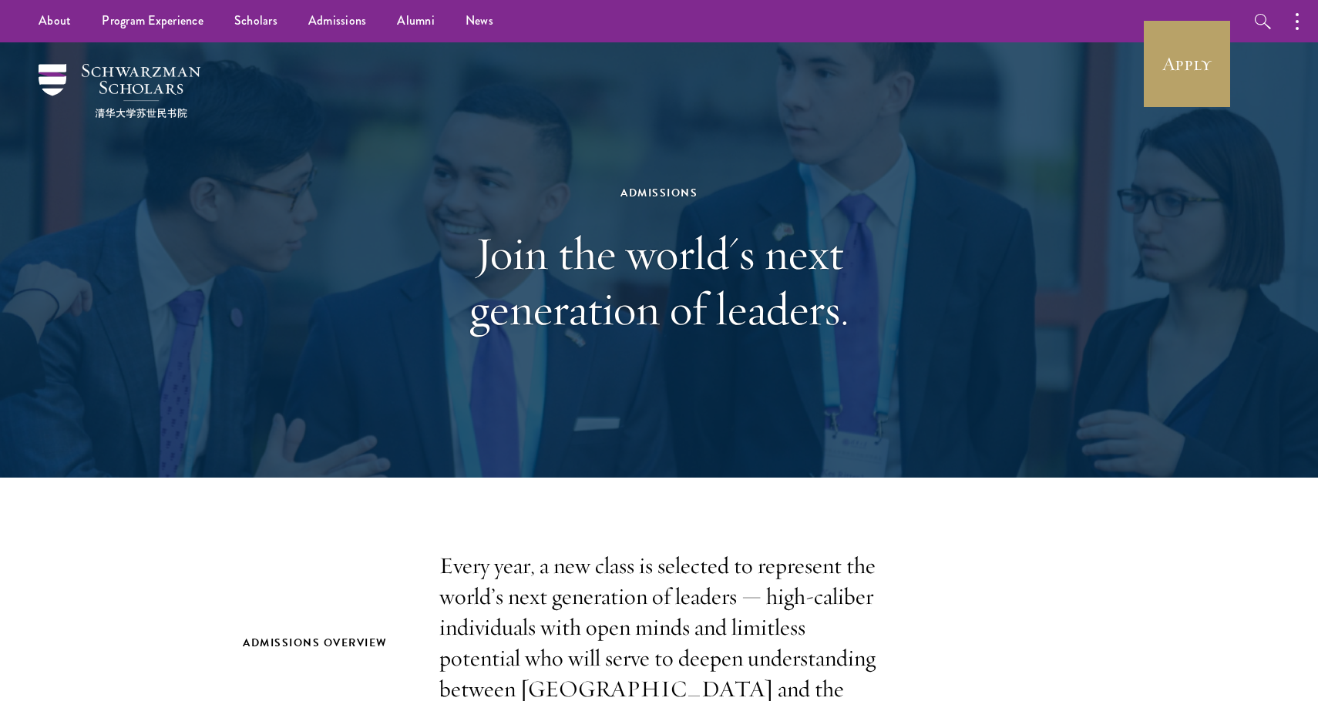
scroll to position [0, 0]
click at [1199, 75] on link "Apply" at bounding box center [1186, 64] width 86 height 86
